Goal: Browse casually

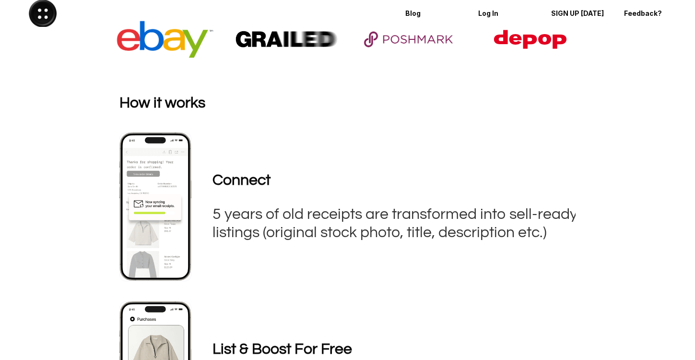
scroll to position [324, 0]
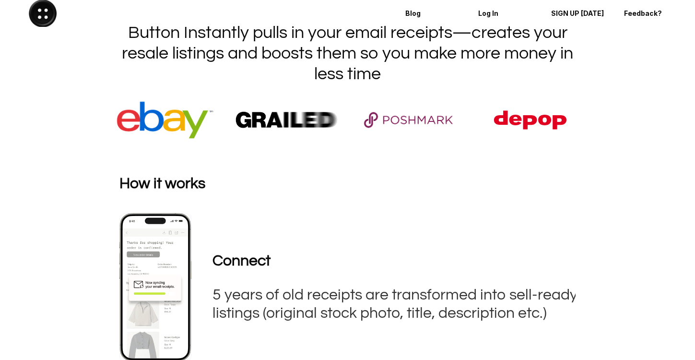
click at [282, 113] on img at bounding box center [287, 119] width 106 height 47
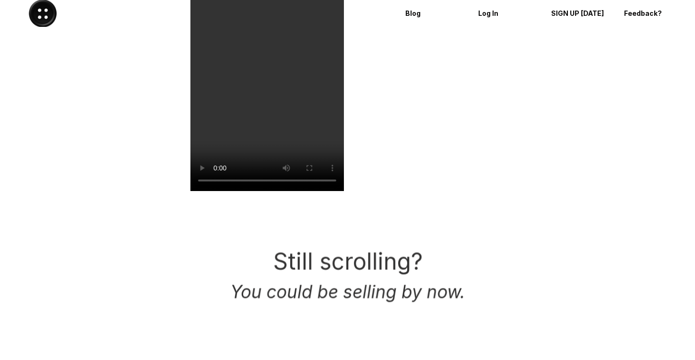
scroll to position [1953, 0]
